Goal: Information Seeking & Learning: Learn about a topic

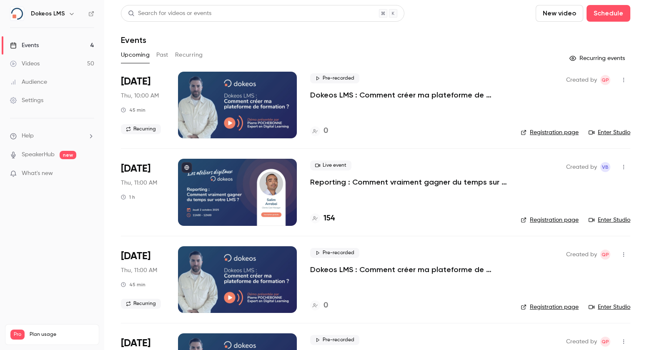
click at [330, 221] on h4 "154" at bounding box center [329, 218] width 11 height 11
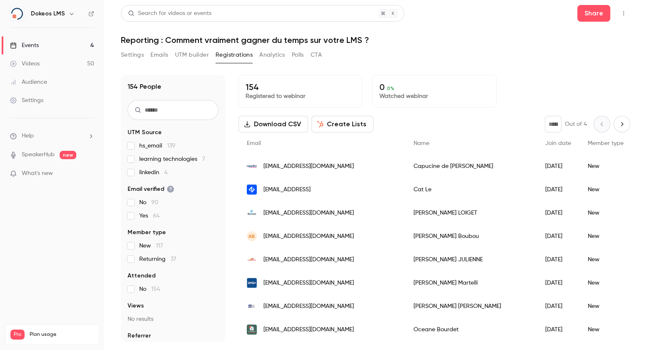
click at [335, 170] on span "[EMAIL_ADDRESS][DOMAIN_NAME]" at bounding box center [309, 166] width 91 height 9
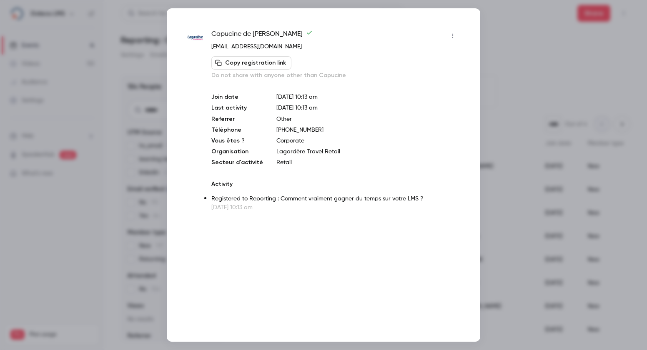
click at [531, 68] on div at bounding box center [323, 175] width 647 height 350
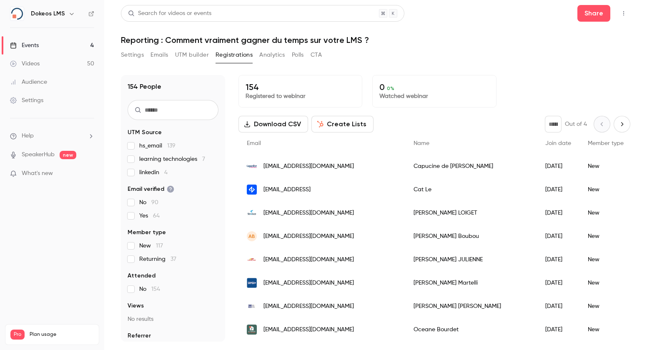
click at [29, 44] on div "Events" at bounding box center [24, 45] width 29 height 8
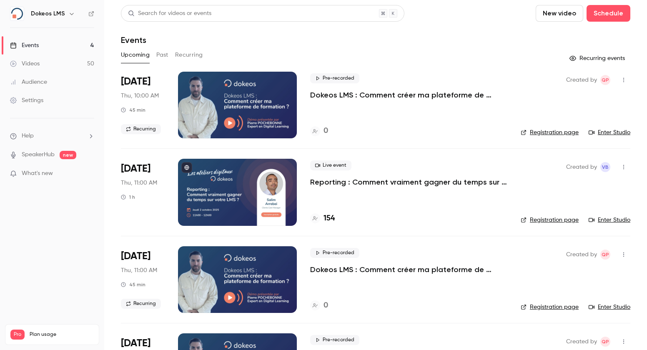
click at [28, 14] on div "Dokeos LMS" at bounding box center [52, 14] width 84 height 14
click at [51, 101] on link "Settings" at bounding box center [52, 100] width 104 height 18
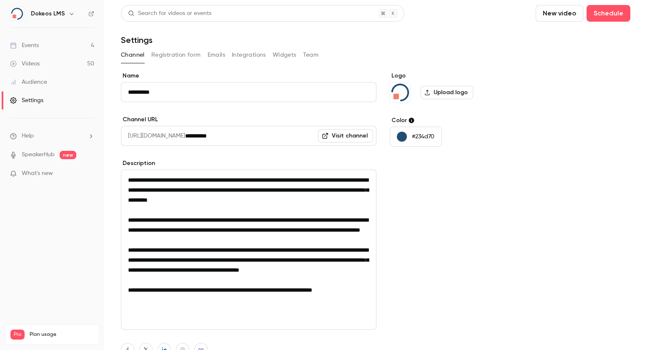
click at [310, 51] on button "Team" at bounding box center [311, 54] width 16 height 13
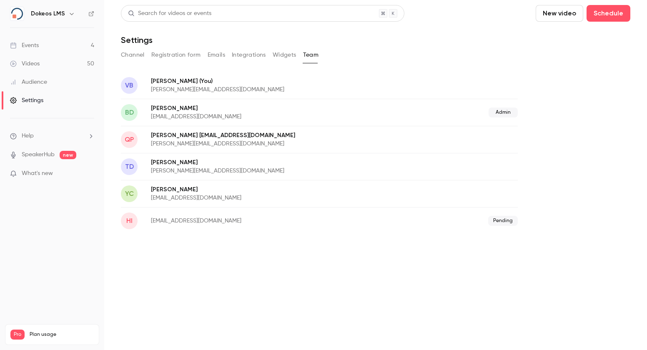
click at [38, 47] on div "Events" at bounding box center [24, 45] width 29 height 8
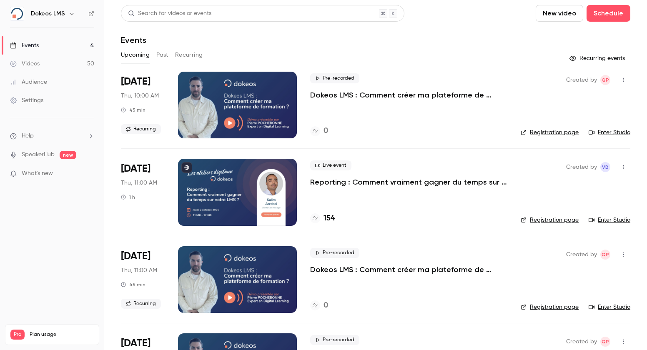
click at [608, 219] on link "Enter Studio" at bounding box center [610, 220] width 42 height 8
click at [331, 219] on h4 "154" at bounding box center [329, 218] width 11 height 11
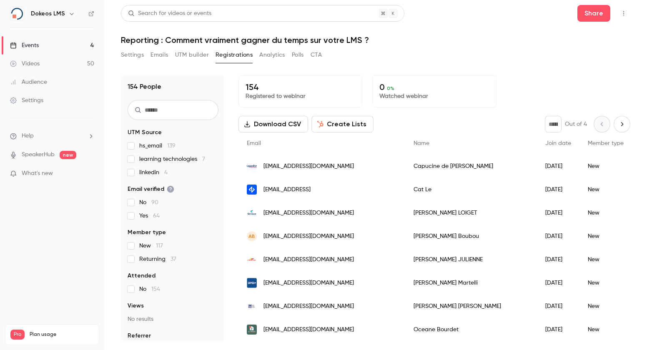
click at [345, 211] on div "[EMAIL_ADDRESS][DOMAIN_NAME]" at bounding box center [322, 212] width 167 height 23
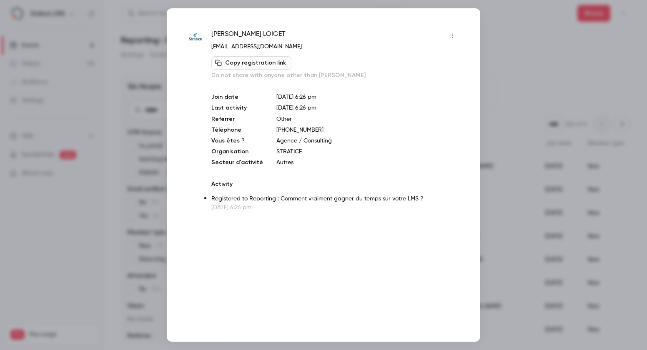
click at [508, 89] on div at bounding box center [323, 175] width 647 height 350
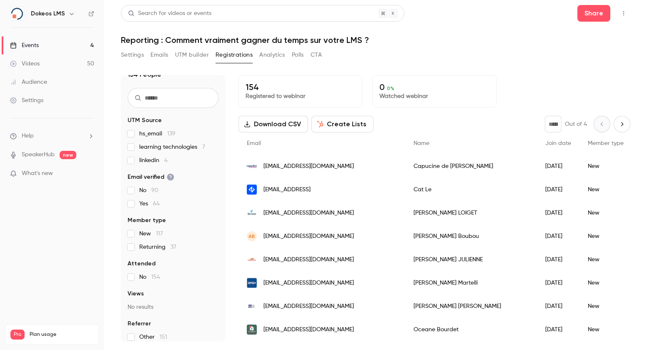
scroll to position [18, 0]
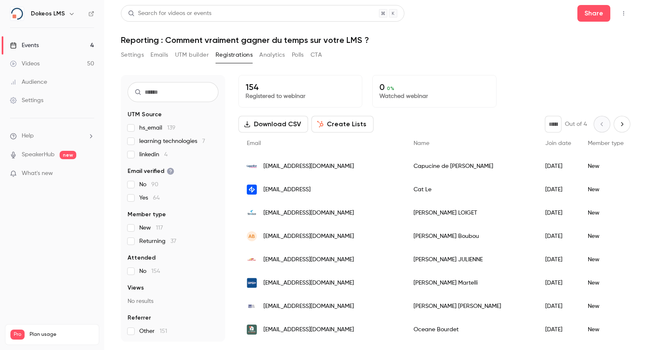
click at [308, 214] on span "[EMAIL_ADDRESS][DOMAIN_NAME]" at bounding box center [309, 213] width 91 height 9
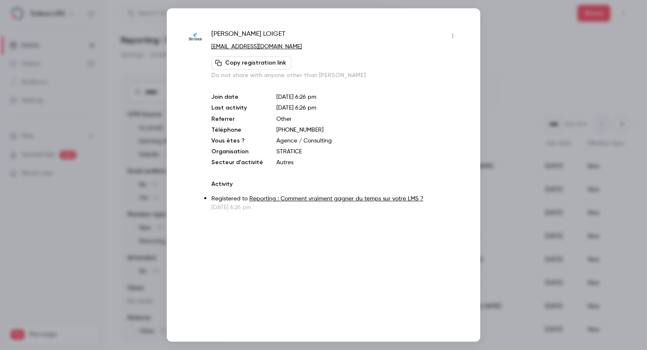
click at [232, 46] on link "[EMAIL_ADDRESS][DOMAIN_NAME]" at bounding box center [256, 47] width 91 height 6
click at [201, 105] on div "[PERSON_NAME] [EMAIL_ADDRESS][DOMAIN_NAME] Copy registration link Do not share …" at bounding box center [324, 120] width 272 height 183
click at [514, 103] on div at bounding box center [323, 175] width 647 height 350
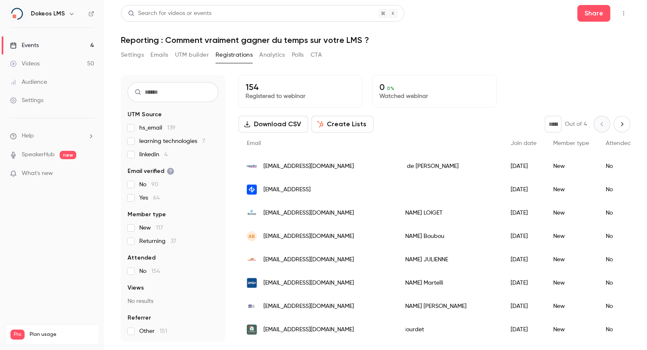
scroll to position [0, 0]
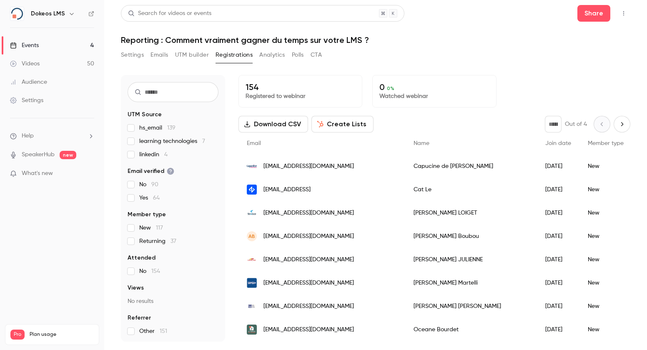
drag, startPoint x: 306, startPoint y: 209, endPoint x: 564, endPoint y: 214, distance: 258.7
click at [580, 214] on div "New" at bounding box center [606, 212] width 53 height 23
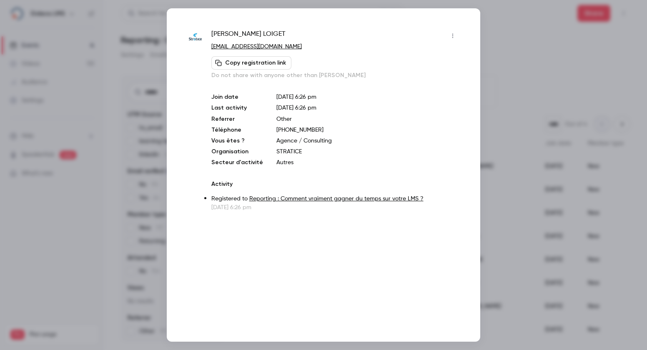
click at [562, 63] on div at bounding box center [323, 175] width 647 height 350
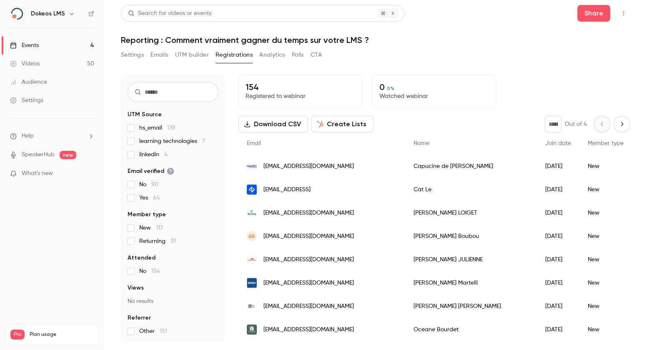
click at [624, 14] on icon "button" at bounding box center [624, 13] width 7 height 6
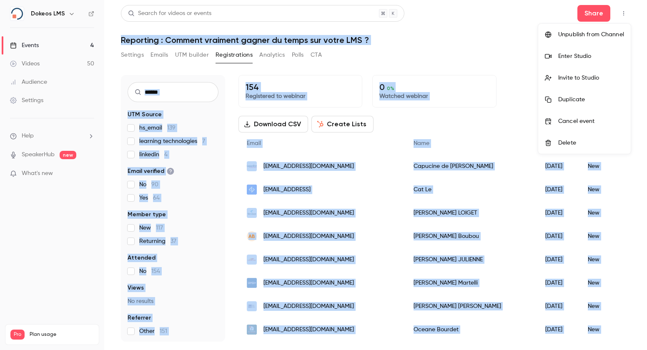
drag, startPoint x: 413, startPoint y: 58, endPoint x: 491, endPoint y: -58, distance: 139.2
click at [491, 0] on html "Dokeos LMS Events 4 Videos 50 Audience Settings Help SpeakerHub new What's new …" at bounding box center [323, 175] width 647 height 350
click at [27, 217] on div at bounding box center [323, 175] width 647 height 350
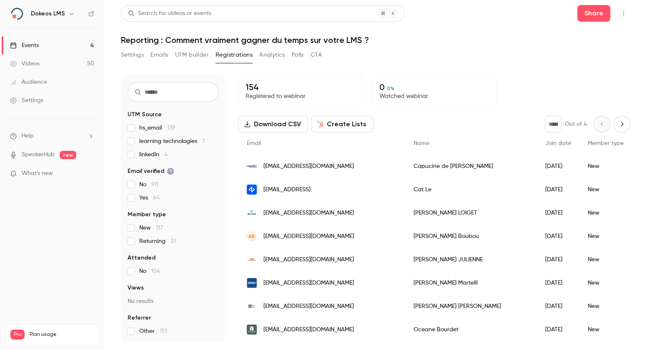
click at [270, 58] on button "Analytics" at bounding box center [272, 54] width 26 height 13
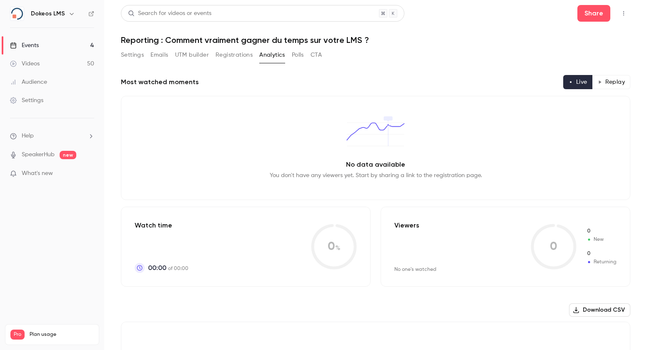
click at [59, 75] on link "Audience" at bounding box center [52, 82] width 104 height 18
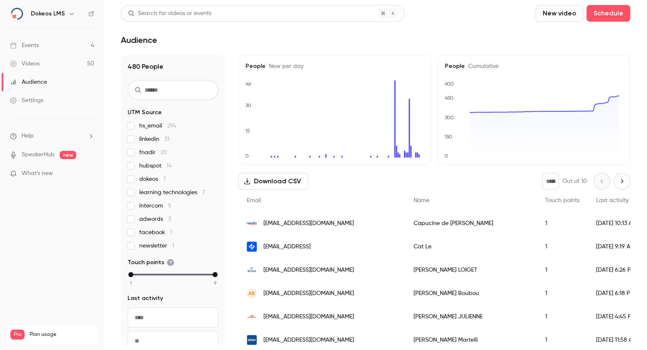
click at [173, 219] on label "adwords 3" at bounding box center [173, 219] width 91 height 8
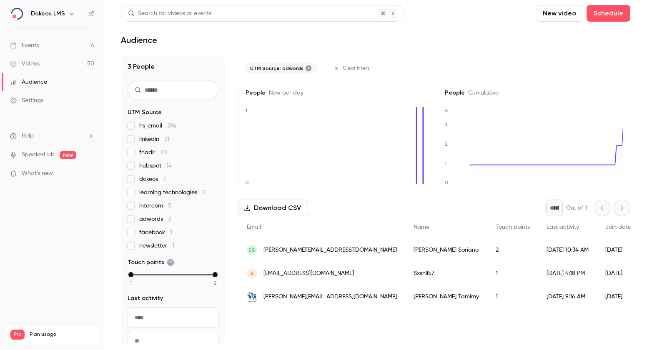
click at [172, 219] on label "adwords 3" at bounding box center [173, 219] width 91 height 8
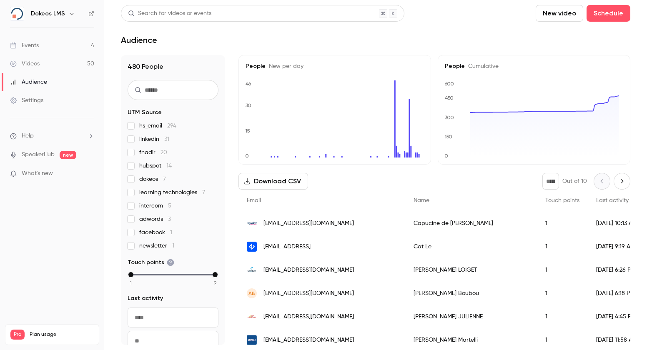
click at [172, 91] on input "text" at bounding box center [173, 90] width 91 height 20
click at [288, 266] on span "[EMAIL_ADDRESS][DOMAIN_NAME]" at bounding box center [309, 270] width 91 height 9
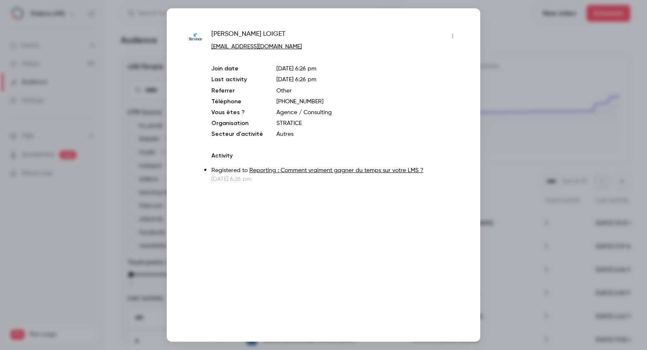
click at [288, 265] on div "[PERSON_NAME] [EMAIL_ADDRESS][DOMAIN_NAME] Join date [DATE] 6:26 pm Last activi…" at bounding box center [324, 175] width 314 height 334
click at [529, 223] on div at bounding box center [323, 175] width 647 height 350
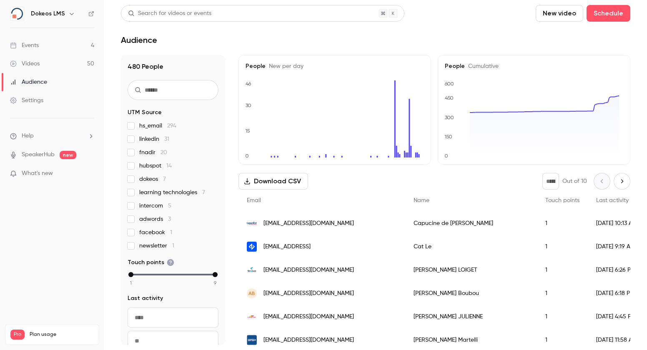
click at [39, 101] on div "Settings" at bounding box center [26, 100] width 33 height 8
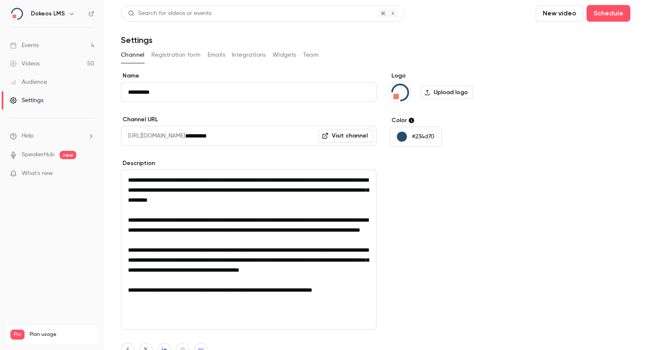
click at [190, 59] on button "Registration form" at bounding box center [176, 54] width 50 height 13
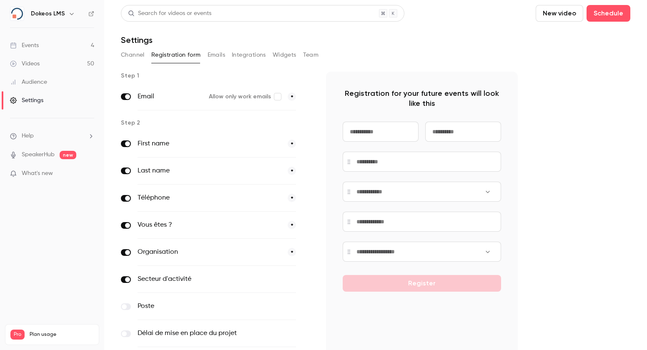
click at [216, 55] on button "Emails" at bounding box center [217, 54] width 18 height 13
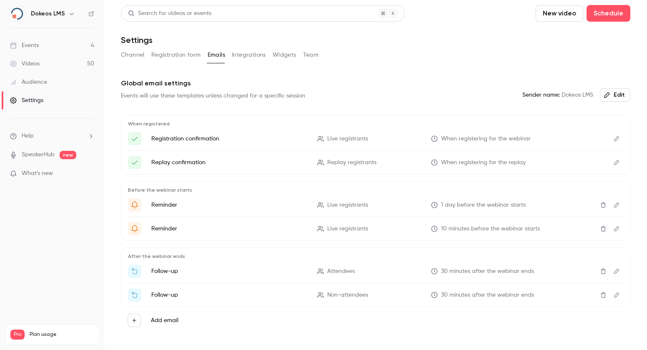
scroll to position [18, 0]
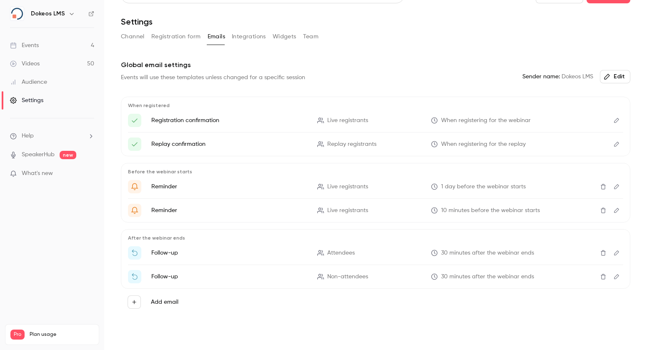
click at [294, 38] on button "Widgets" at bounding box center [285, 36] width 24 height 13
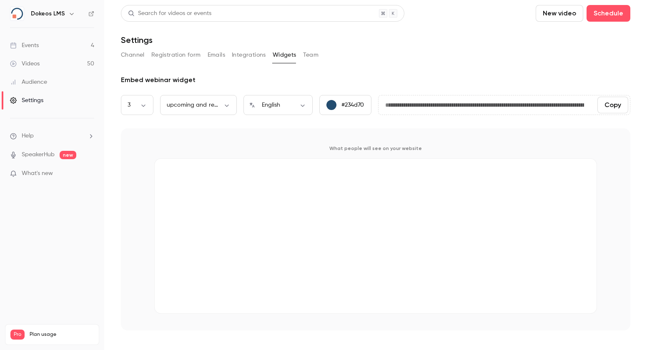
click at [312, 48] on button "Team" at bounding box center [311, 54] width 16 height 13
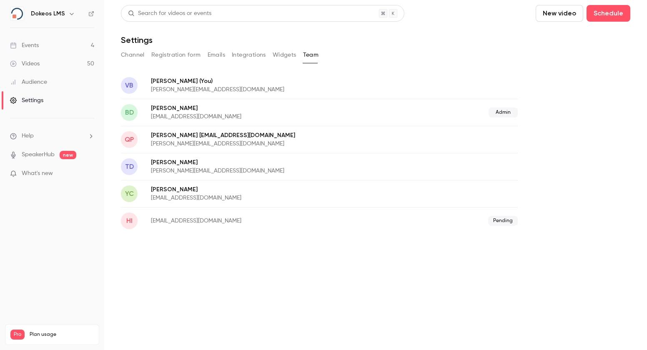
click at [38, 171] on span "What's new" at bounding box center [37, 173] width 31 height 9
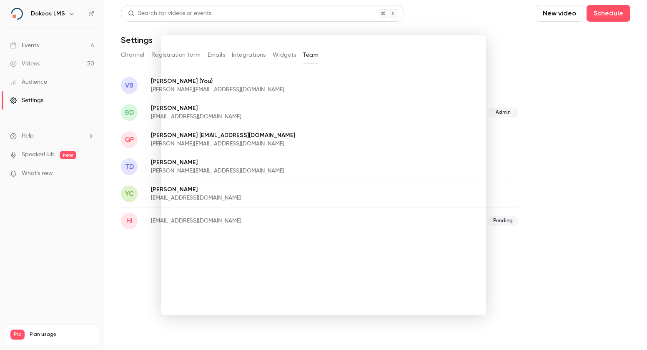
click at [586, 212] on div at bounding box center [323, 175] width 647 height 350
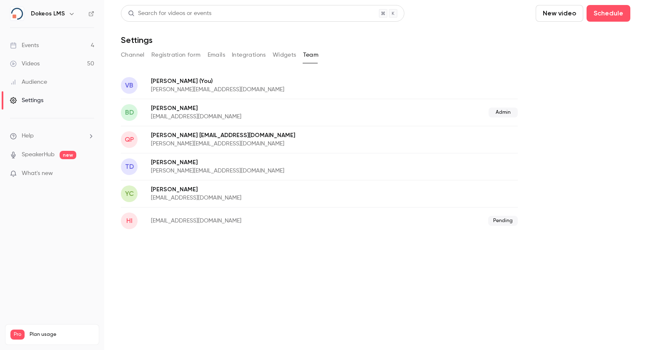
click at [46, 152] on link "SpeakerHub" at bounding box center [38, 155] width 33 height 9
click at [133, 54] on button "Channel" at bounding box center [133, 54] width 24 height 13
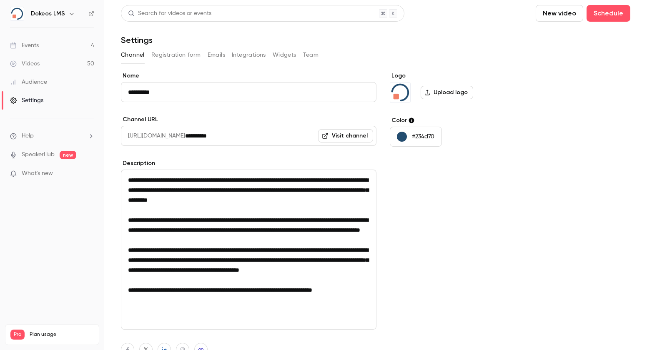
click at [40, 52] on link "Events 4" at bounding box center [52, 45] width 104 height 18
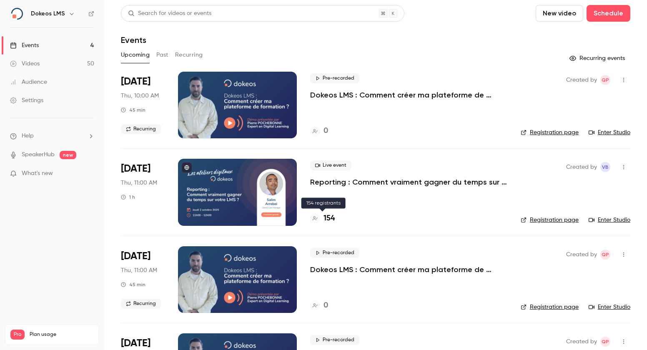
click at [331, 221] on h4 "154" at bounding box center [329, 218] width 11 height 11
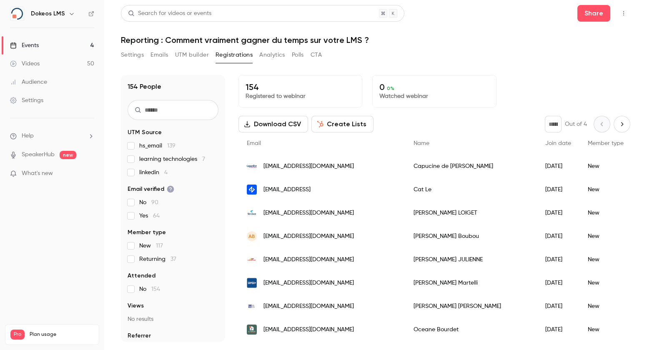
click at [297, 50] on button "Polls" at bounding box center [298, 54] width 12 height 13
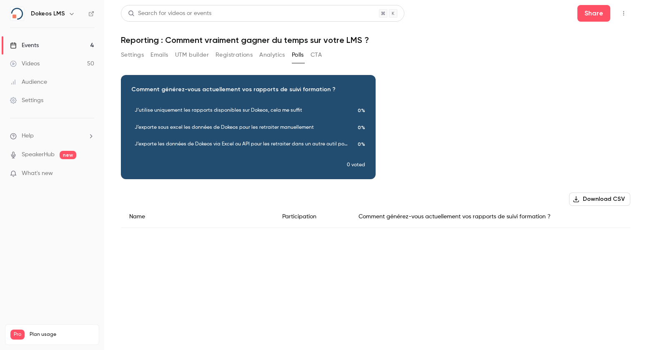
click at [317, 55] on button "CTA" at bounding box center [316, 54] width 11 height 13
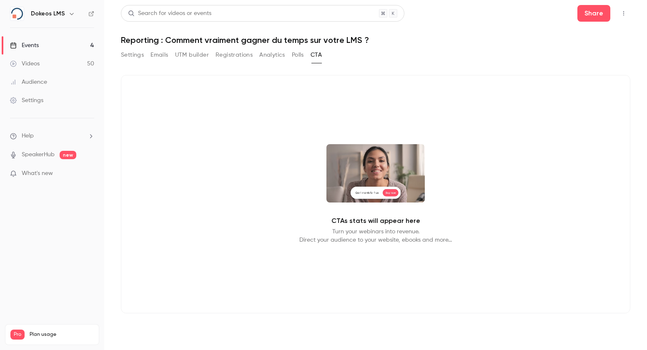
click at [50, 49] on link "Events 4" at bounding box center [52, 45] width 104 height 18
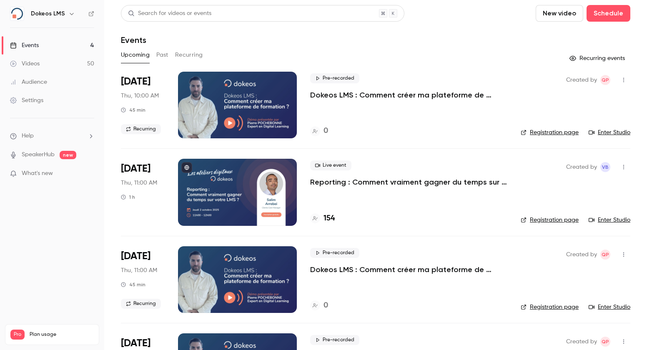
click at [609, 220] on link "Enter Studio" at bounding box center [610, 220] width 42 height 8
